Goal: Information Seeking & Learning: Learn about a topic

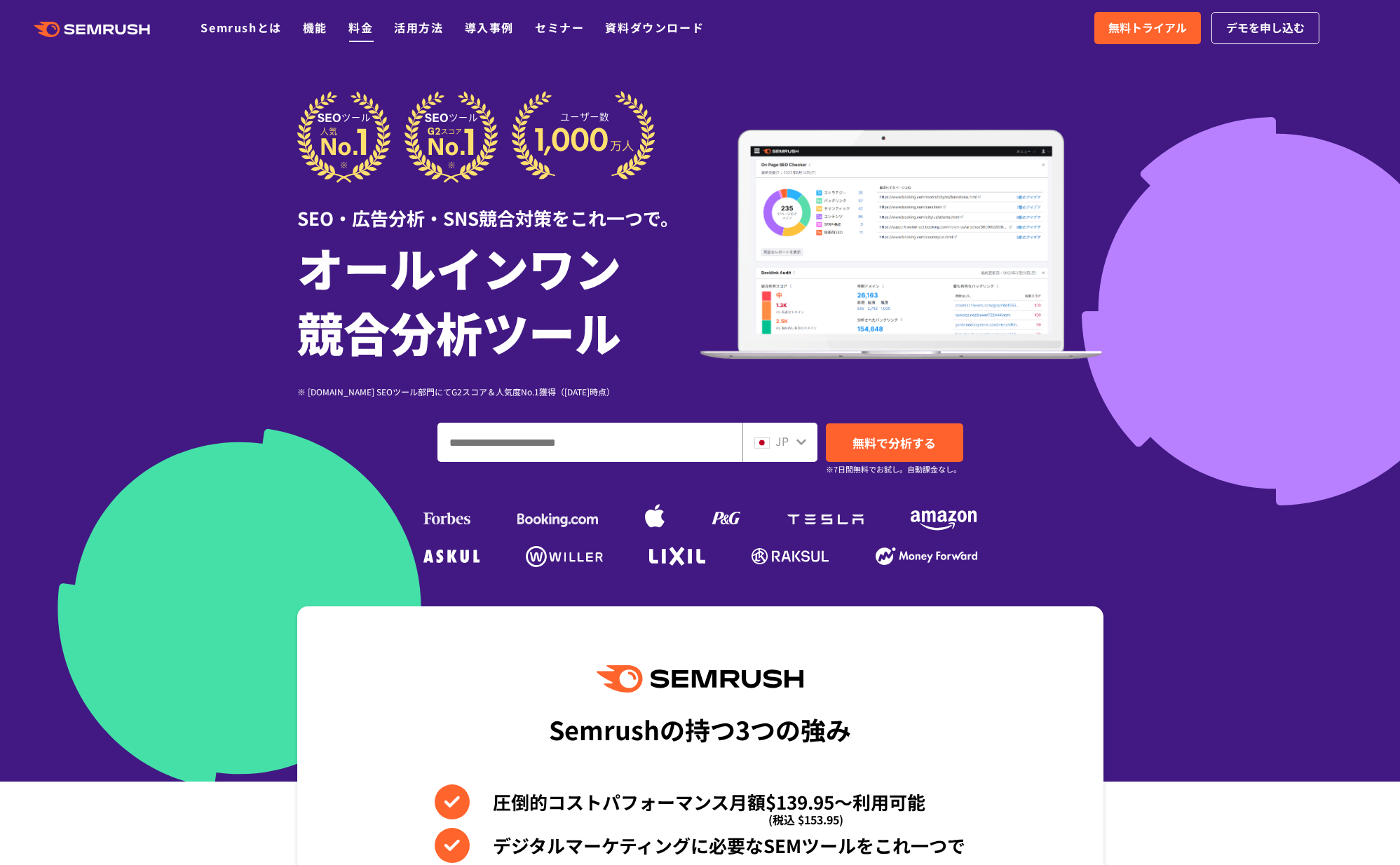
click at [351, 28] on link "料金" at bounding box center [361, 27] width 24 height 17
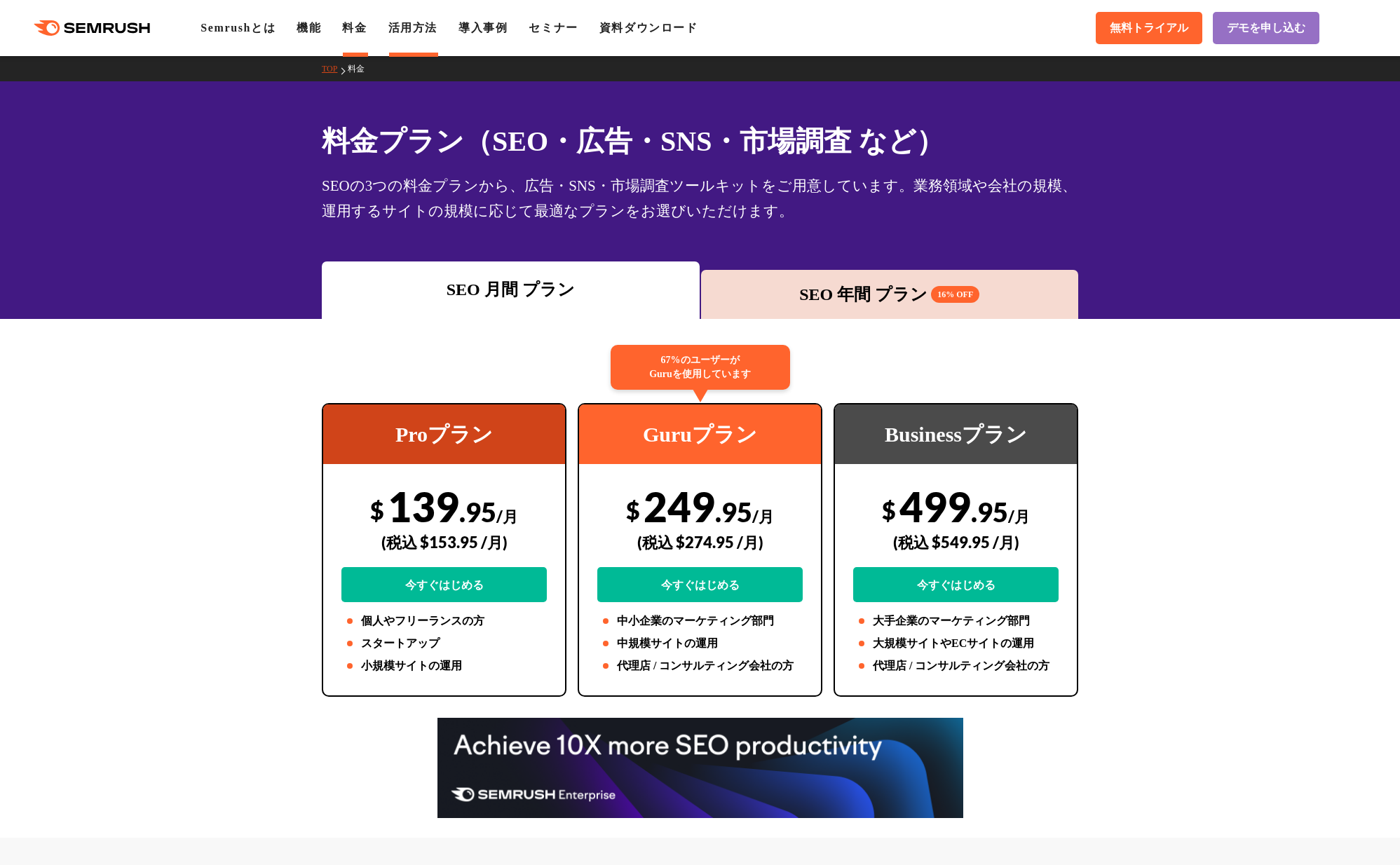
click at [423, 28] on link "活用方法" at bounding box center [413, 27] width 49 height 12
